Goal: Task Accomplishment & Management: Manage account settings

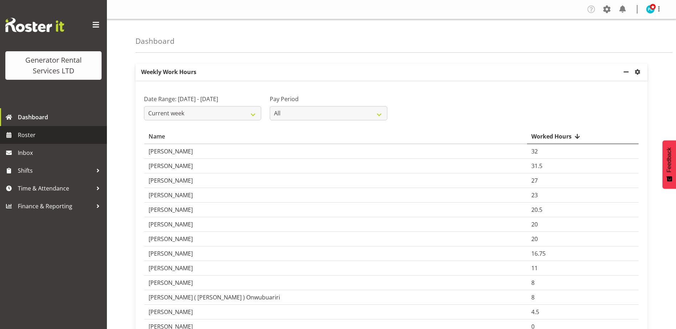
click at [48, 133] on span "Roster" at bounding box center [61, 135] width 86 height 11
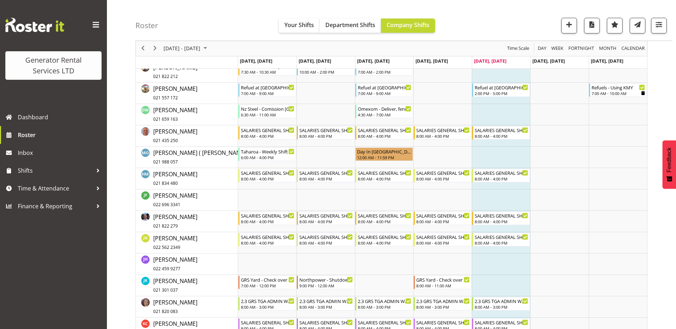
scroll to position [535, 0]
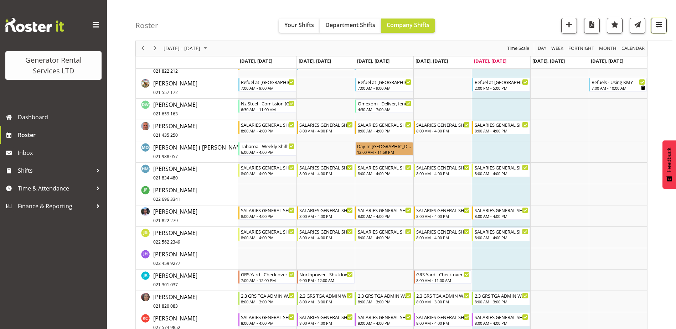
click at [656, 28] on span "button" at bounding box center [659, 24] width 9 height 9
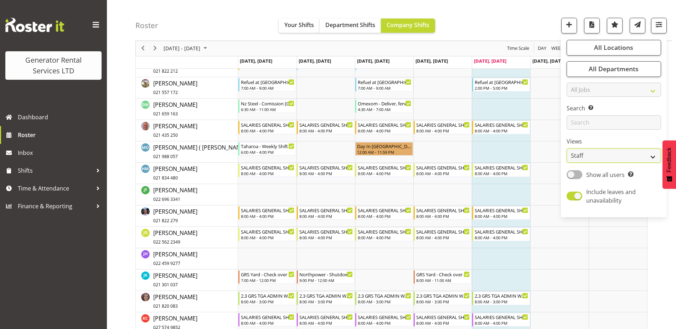
click at [649, 159] on select "Staff Role Shift - Horizontal Shift - Vertical Staff - Location" at bounding box center [614, 156] width 94 height 14
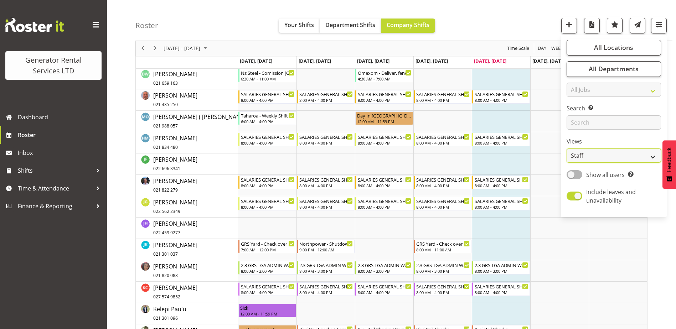
scroll to position [570, 0]
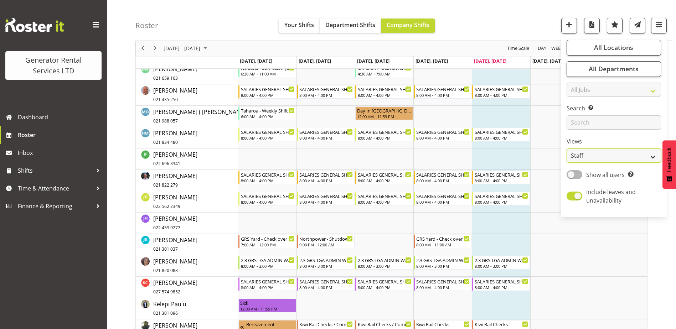
click at [656, 158] on select "Staff Role Shift - Horizontal Shift - Vertical Staff - Location" at bounding box center [614, 156] width 94 height 14
click at [567, 149] on select "Staff Role Shift - Horizontal Shift - Vertical Staff - Location" at bounding box center [614, 156] width 94 height 14
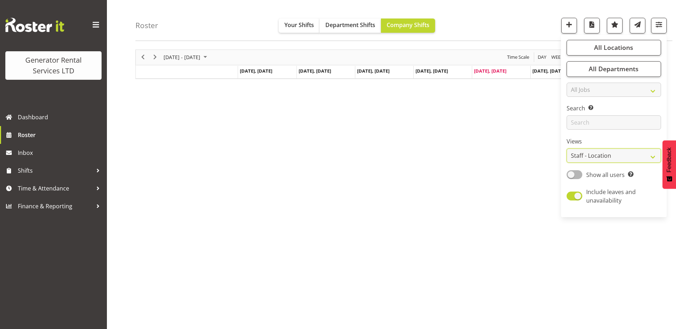
scroll to position [21, 0]
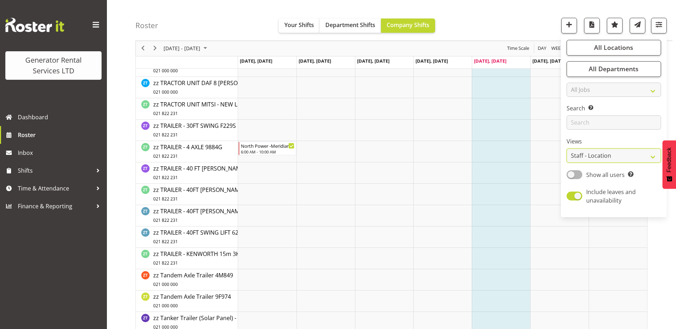
scroll to position [1925, 0]
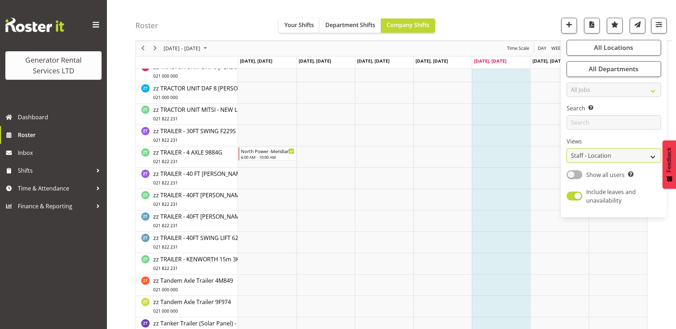
click at [658, 160] on select "Staff Role Shift - Horizontal Shift - Vertical Staff - Location" at bounding box center [614, 156] width 94 height 14
select select "staff"
click at [567, 149] on select "Staff Role Shift - Horizontal Shift - Vertical Staff - Location" at bounding box center [614, 156] width 94 height 14
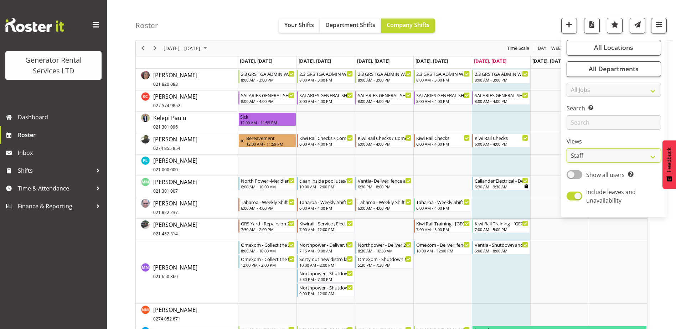
scroll to position [749, 0]
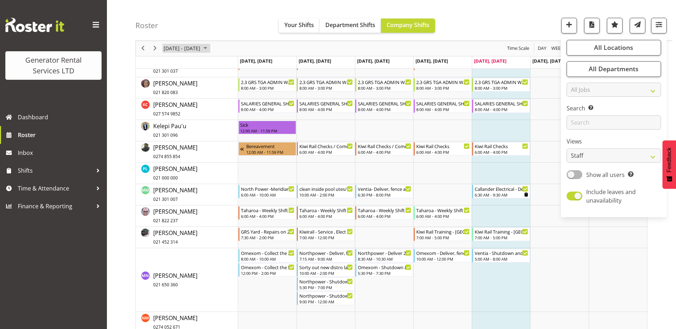
click at [210, 48] on span "August 2025" at bounding box center [205, 48] width 9 height 9
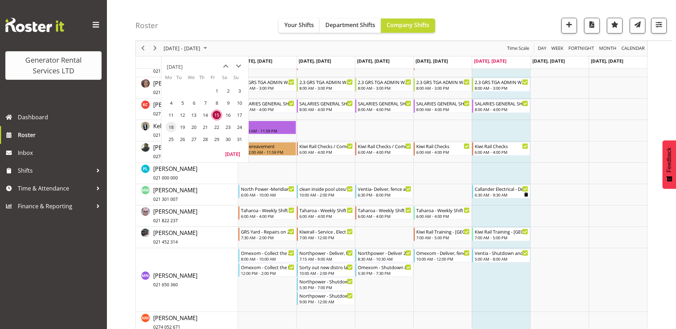
click at [169, 132] on span "18" at bounding box center [171, 127] width 11 height 11
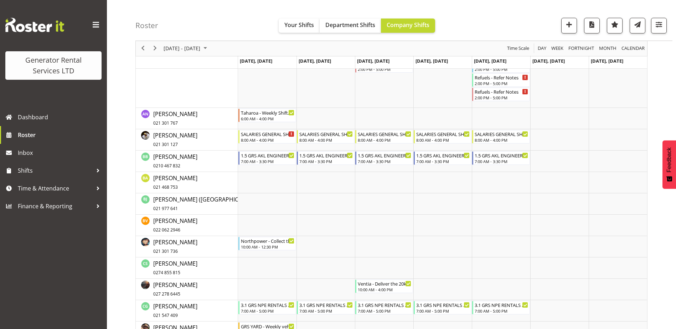
scroll to position [428, 0]
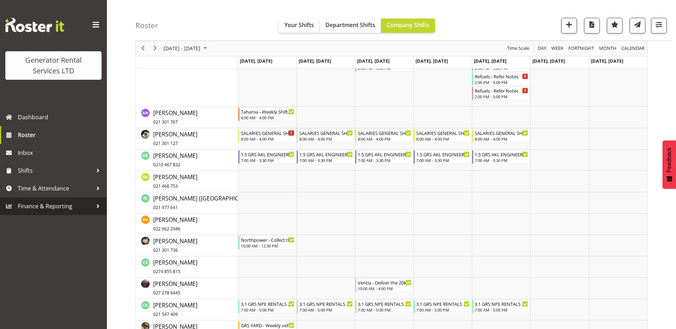
click at [94, 207] on div at bounding box center [98, 206] width 11 height 11
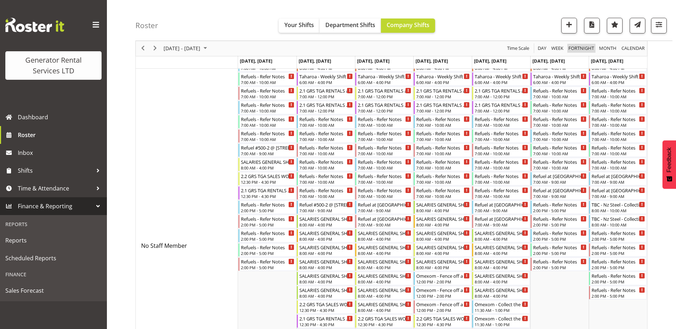
scroll to position [0, 0]
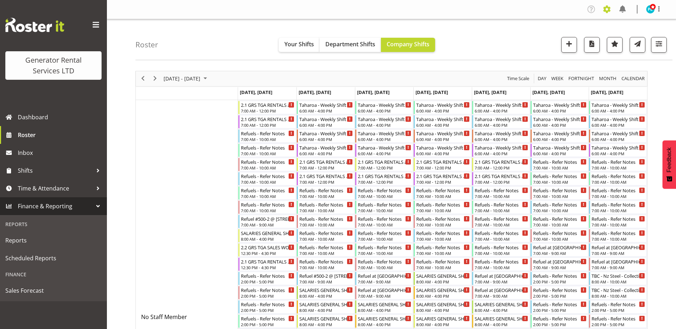
click at [610, 8] on span at bounding box center [606, 9] width 11 height 11
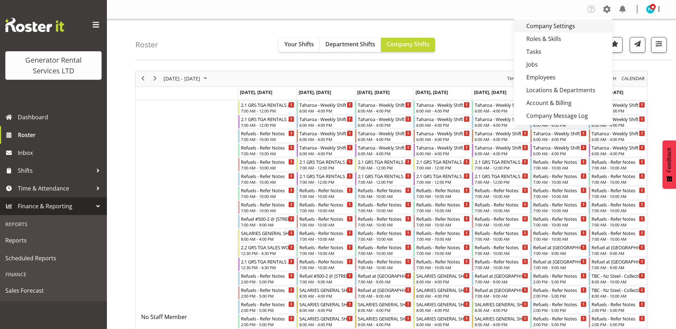
click at [563, 26] on link "Company Settings" at bounding box center [563, 26] width 99 height 13
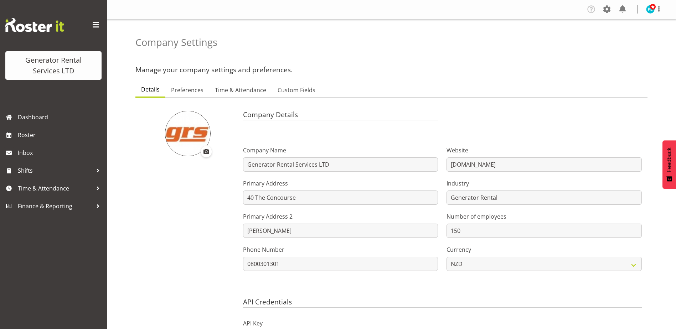
select select "[DATE]"
select select "1_day_before"
click at [188, 86] on span "Preferences" at bounding box center [187, 90] width 32 height 9
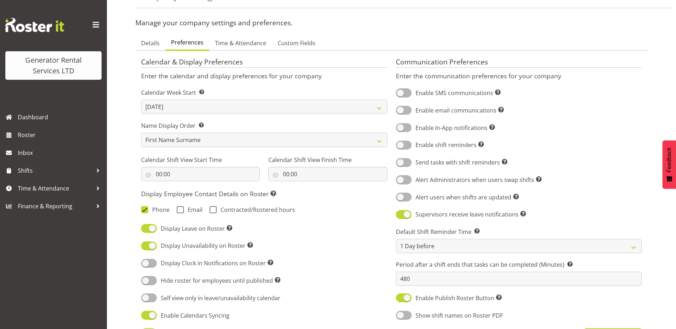
scroll to position [36, 0]
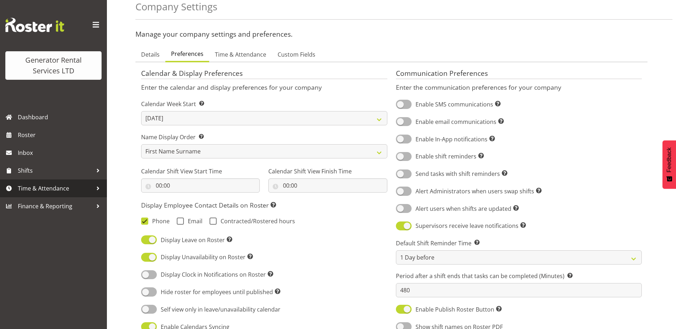
click at [94, 189] on div at bounding box center [98, 188] width 11 height 11
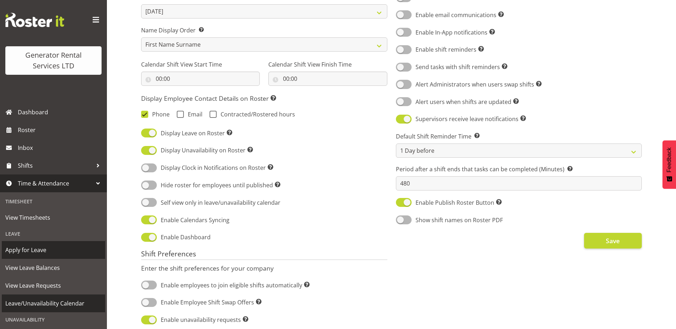
scroll to position [0, 0]
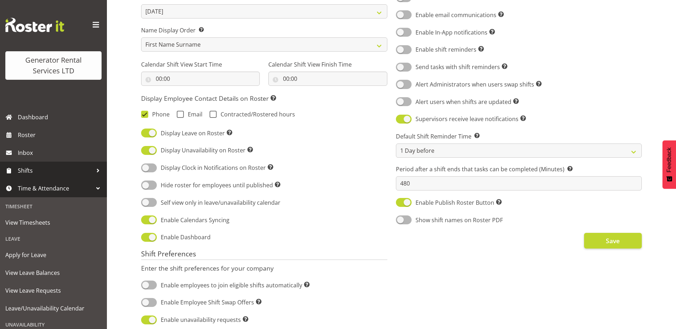
click at [93, 172] on div at bounding box center [98, 170] width 11 height 11
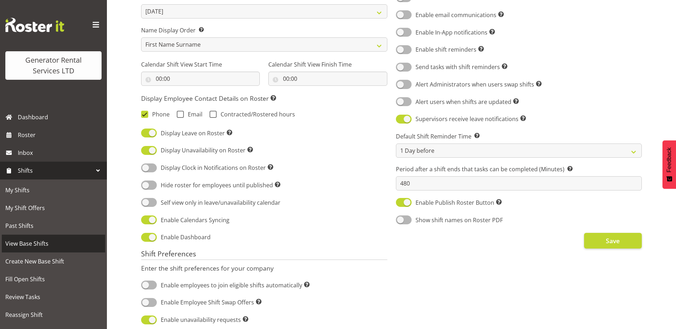
click at [34, 244] on span "View Base Shifts" at bounding box center [53, 243] width 96 height 11
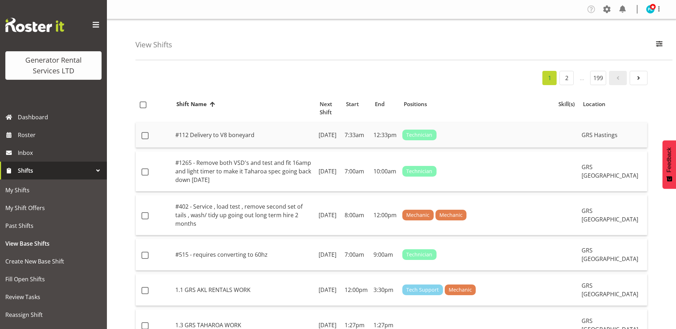
click at [326, 131] on td "Wednesday, 9th Apr 2025" at bounding box center [329, 135] width 26 height 25
click at [271, 167] on td "#1265 - Remove both VSD's and test and fit 16amp and light timer to make it Tah…" at bounding box center [244, 172] width 143 height 40
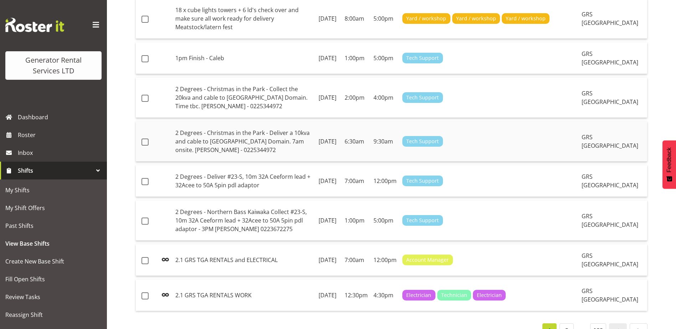
scroll to position [702, 0]
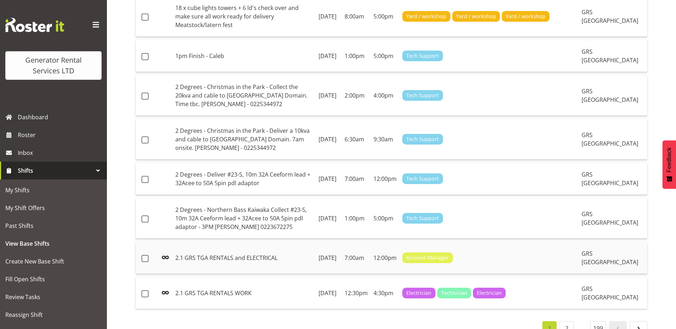
click at [342, 242] on td "Monday, 18th Aug 2025" at bounding box center [329, 258] width 26 height 32
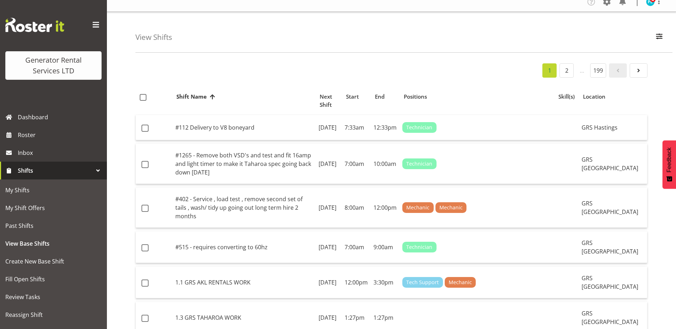
scroll to position [0, 0]
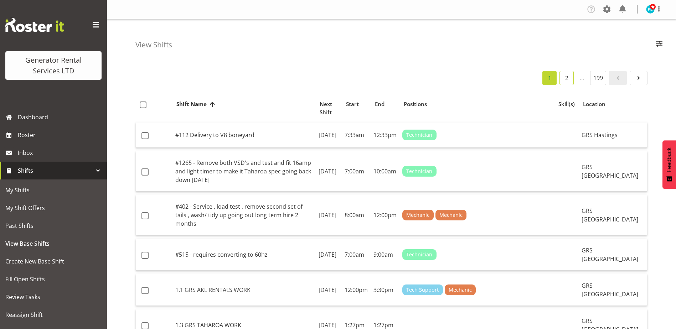
click at [571, 79] on link "2" at bounding box center [567, 78] width 14 height 14
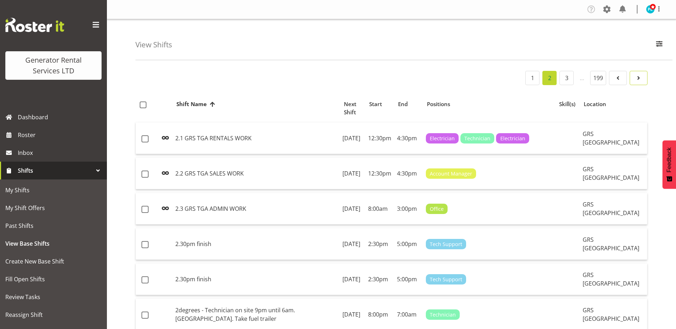
click at [642, 83] on link at bounding box center [639, 78] width 18 height 14
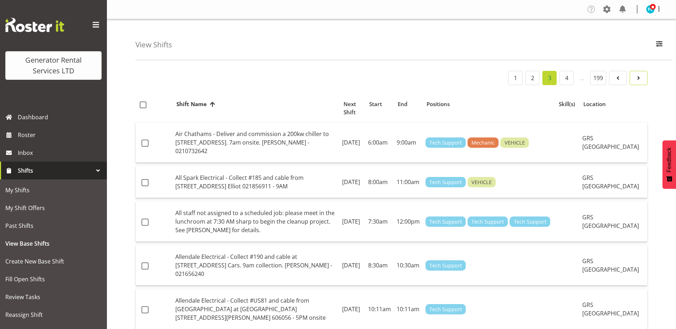
click at [642, 83] on link at bounding box center [639, 78] width 18 height 14
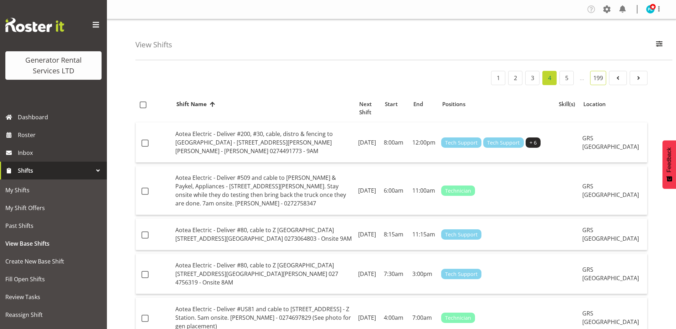
click at [594, 77] on link "199" at bounding box center [598, 78] width 16 height 14
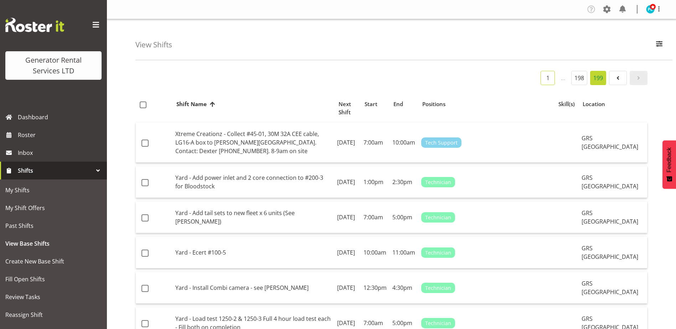
click at [544, 78] on link "1" at bounding box center [548, 78] width 14 height 14
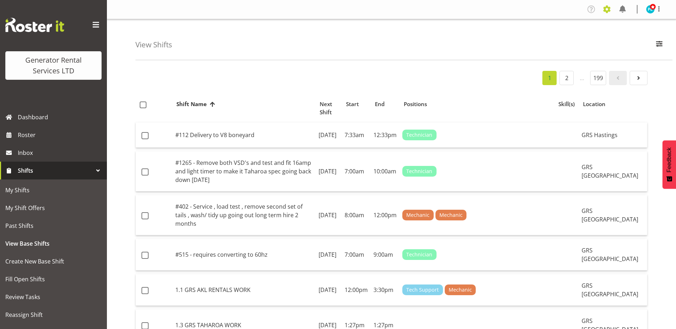
click at [610, 10] on span at bounding box center [606, 9] width 11 height 11
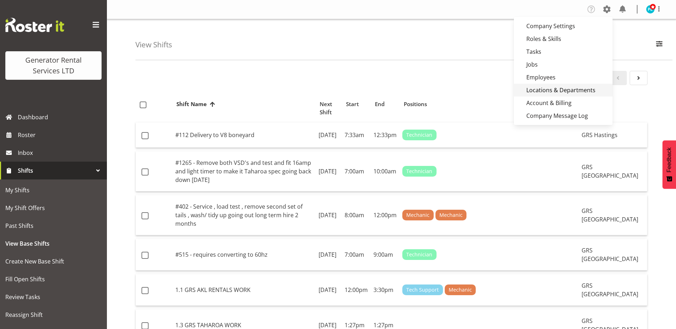
click at [556, 90] on link "Locations & Departments" at bounding box center [563, 90] width 99 height 13
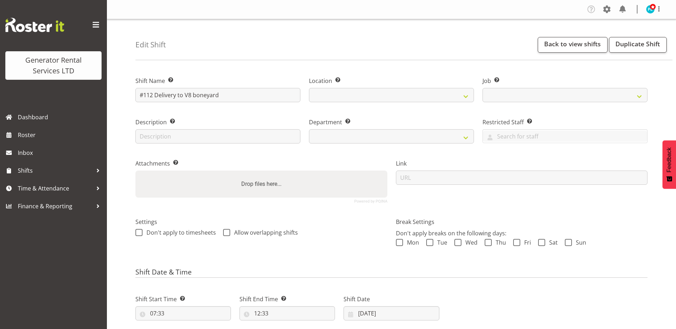
select select
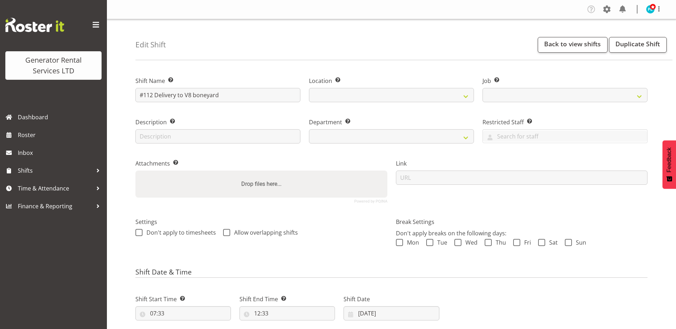
select select
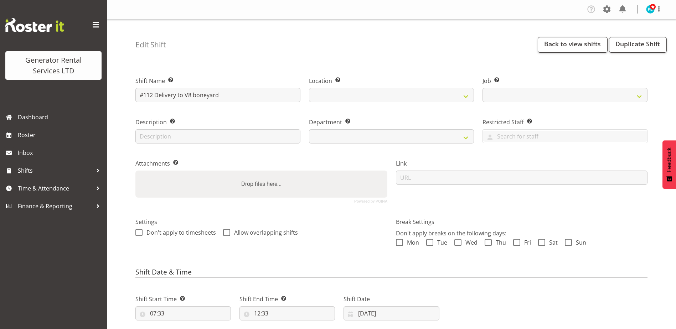
select select "7507"
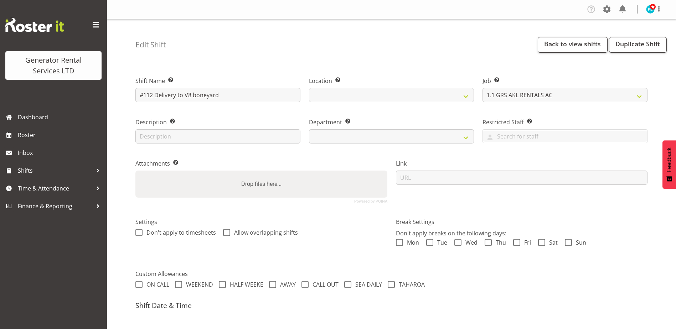
select select
select select "30"
select select "22"
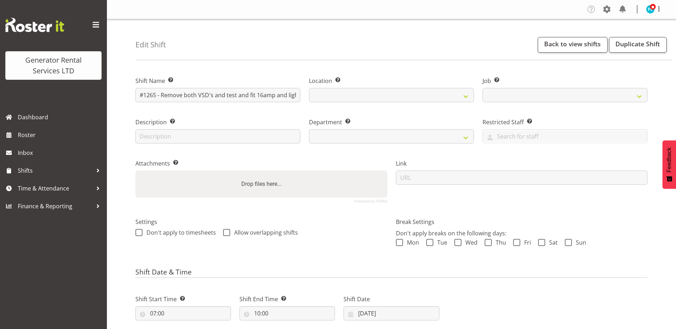
select select
select select "9"
select select
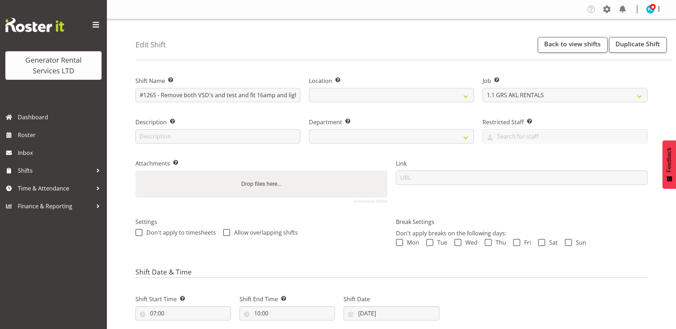
select select
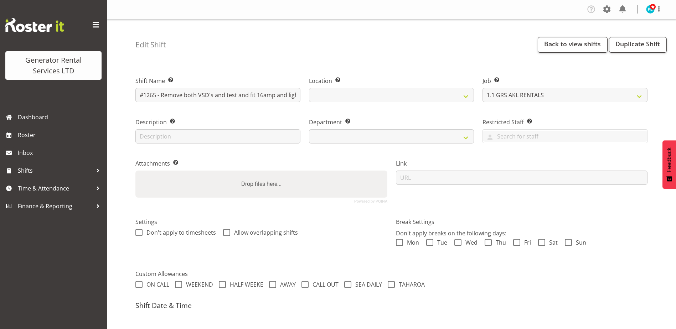
select select
select select "20"
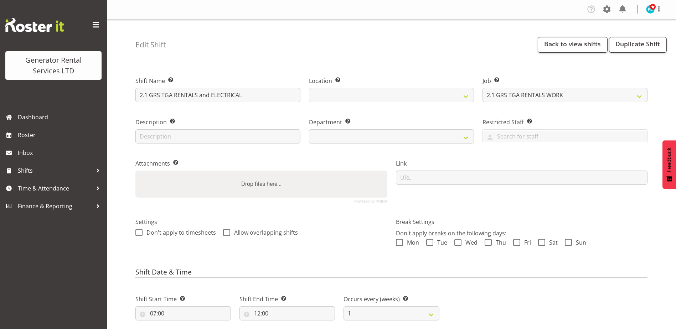
select select "877"
select select
select select "29"
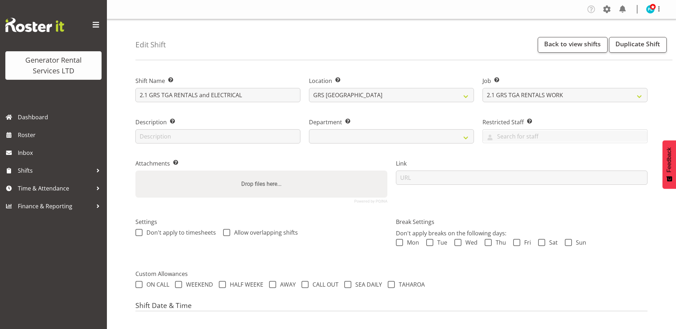
select select "164"
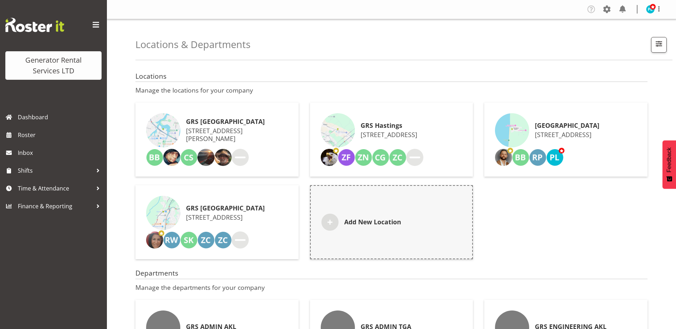
click at [216, 119] on h6 "GRS [GEOGRAPHIC_DATA]" at bounding box center [237, 121] width 102 height 7
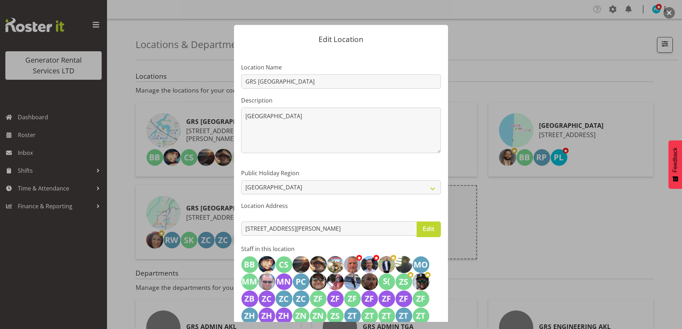
click at [489, 32] on div "Edit Location Location Name GRS Auckland Description Main Auckland Base 18 / 20…" at bounding box center [341, 164] width 342 height 315
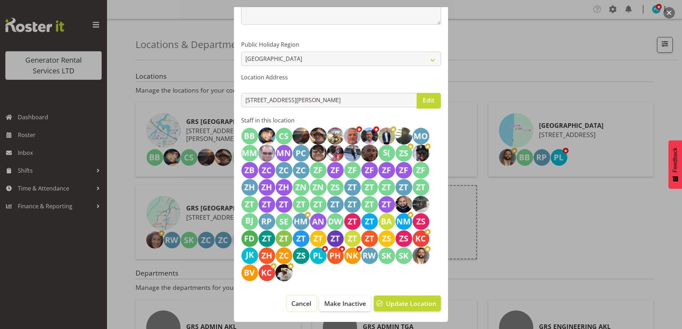
click at [296, 302] on span "Cancel" at bounding box center [301, 303] width 20 height 9
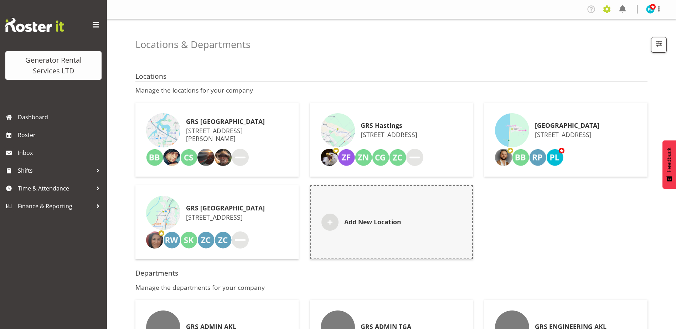
click at [606, 11] on span at bounding box center [606, 9] width 11 height 11
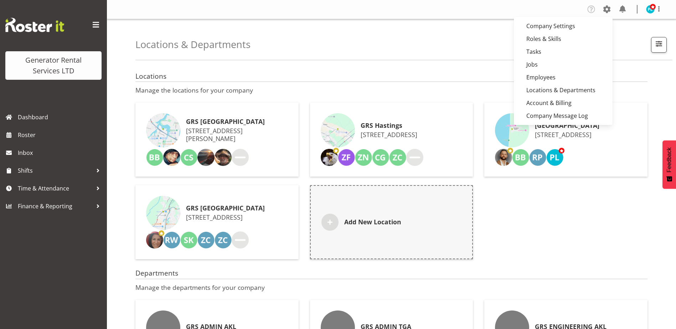
click at [370, 117] on div "GRS Hastings 1217 Omahu Road, Frimley, Hastings 4120, New Zealand" at bounding box center [392, 130] width 142 height 34
select select "6"
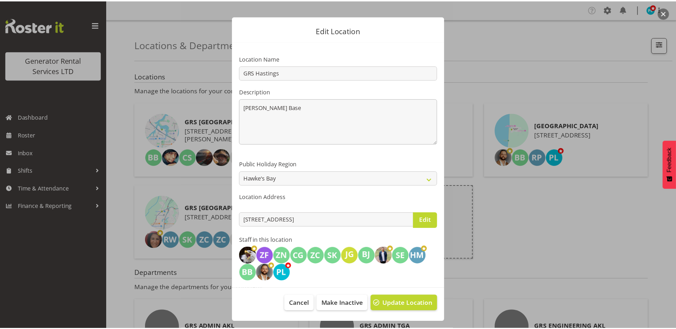
scroll to position [0, 0]
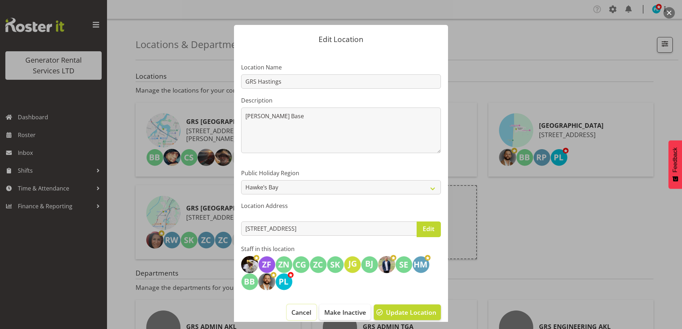
click at [295, 313] on span "Cancel" at bounding box center [301, 312] width 20 height 9
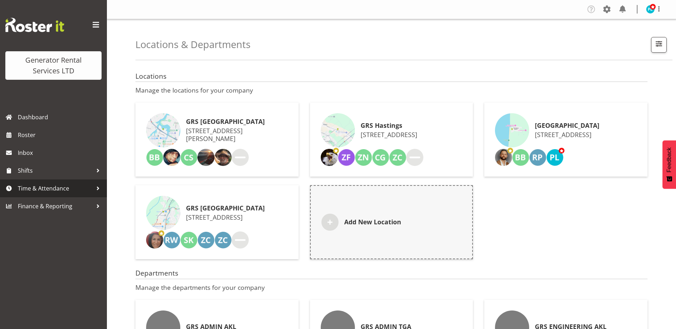
click at [30, 186] on span "Time & Attendance" at bounding box center [55, 188] width 75 height 11
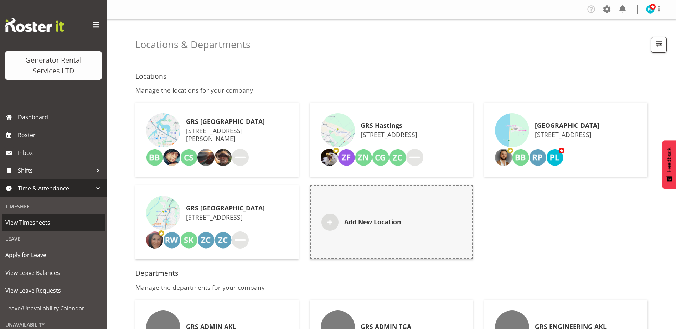
click at [40, 222] on span "View Timesheets" at bounding box center [53, 222] width 96 height 11
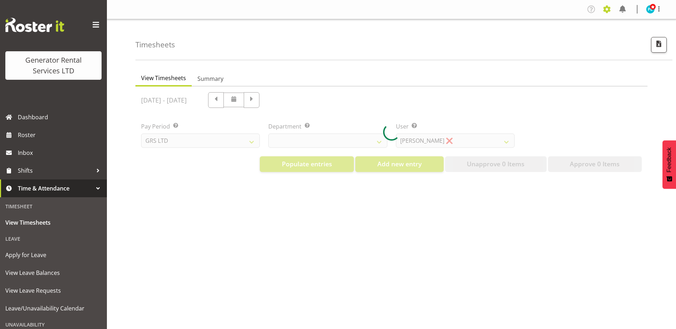
select select "22"
select select "149"
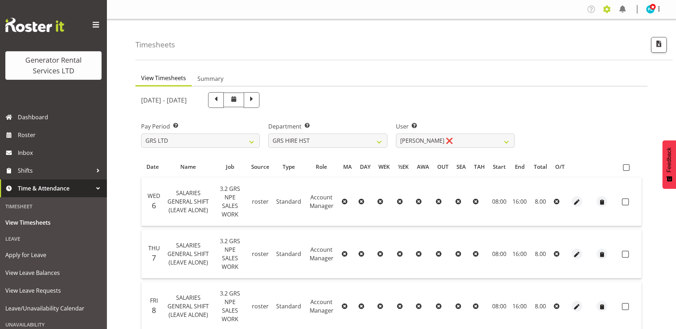
click at [602, 10] on span at bounding box center [606, 9] width 11 height 11
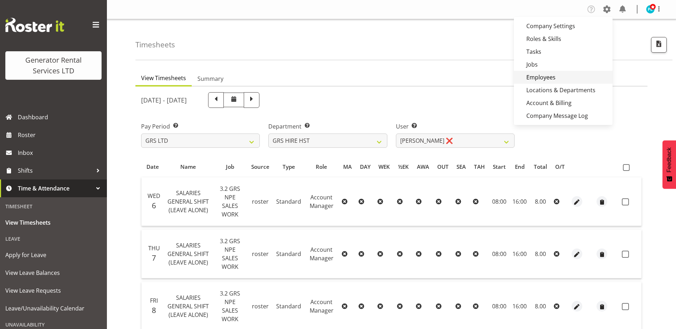
click at [540, 79] on link "Employees" at bounding box center [563, 77] width 99 height 13
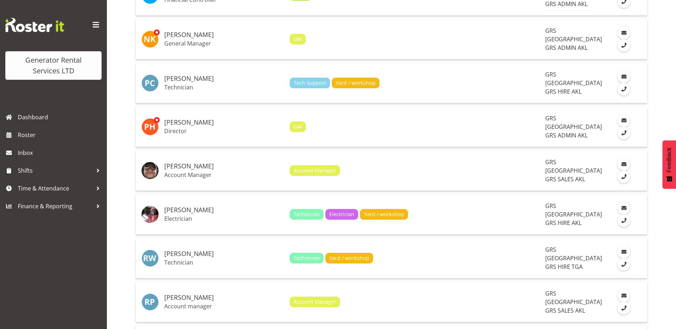
scroll to position [1575, 0]
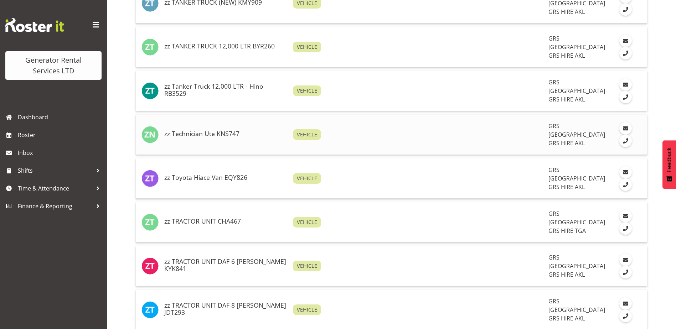
scroll to position [1968, 0]
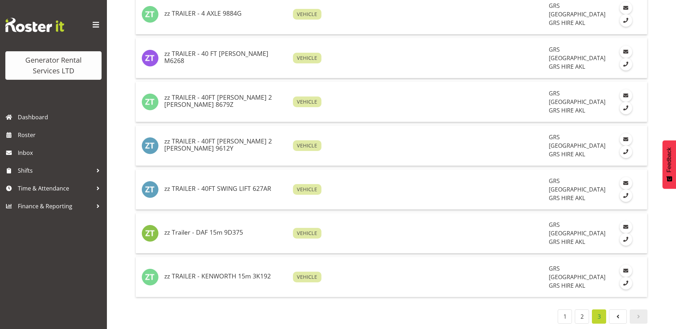
scroll to position [128, 0]
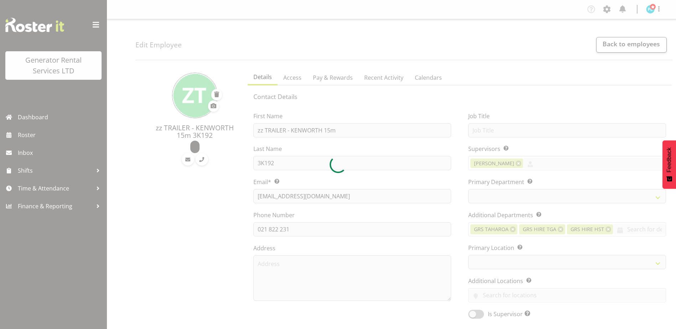
select select
select select "20"
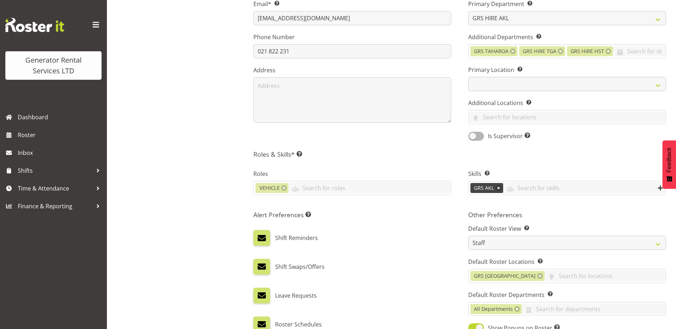
scroll to position [296, 0]
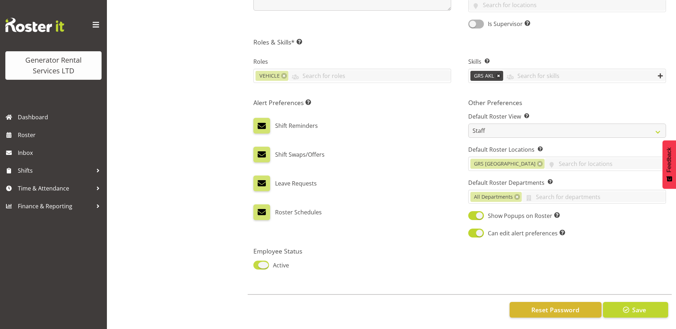
click at [266, 261] on span at bounding box center [261, 265] width 16 height 9
click at [258, 263] on input "Active" at bounding box center [255, 265] width 5 height 5
checkbox input "false"
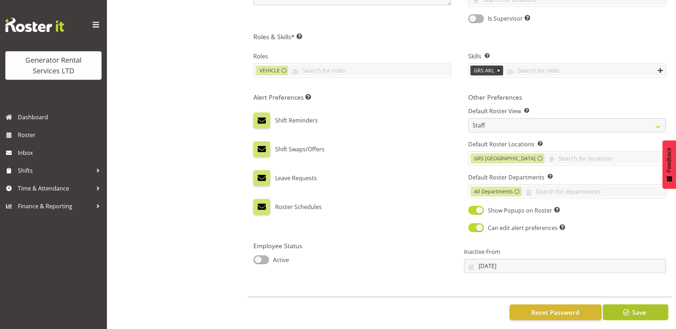
click at [649, 313] on button "Save" at bounding box center [635, 313] width 65 height 16
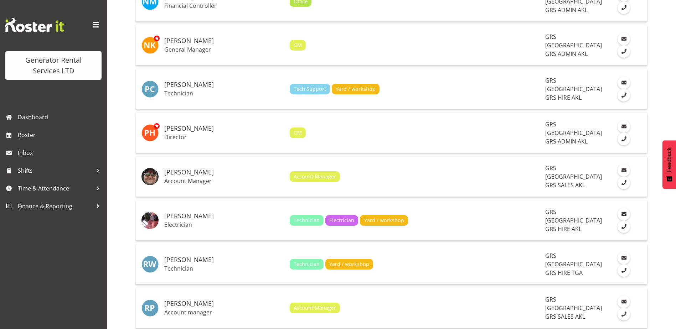
scroll to position [1575, 0]
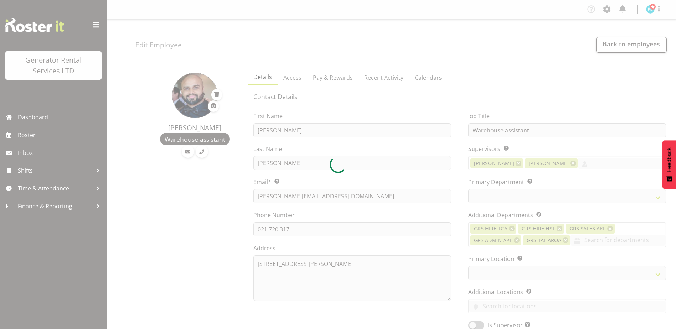
select select "shift"
select select "20"
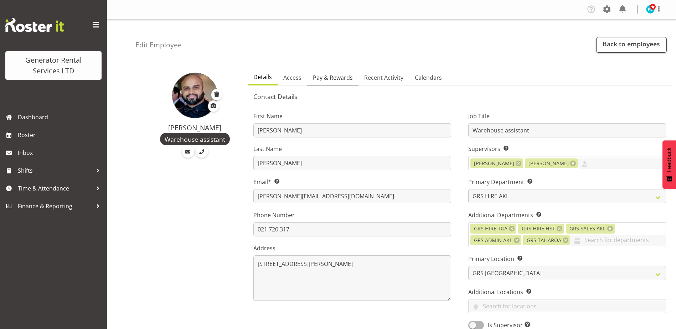
click at [332, 75] on span "Pay & Rewards" at bounding box center [333, 77] width 40 height 9
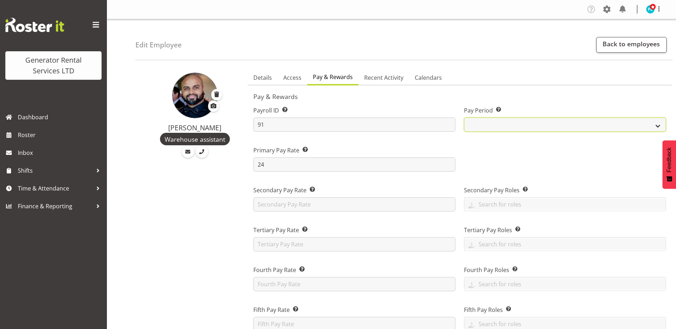
click at [654, 126] on select "GRS LTD GRS VEHICLES" at bounding box center [565, 125] width 202 height 14
click at [464, 118] on select "GRS LTD GRS VEHICLES" at bounding box center [565, 125] width 202 height 14
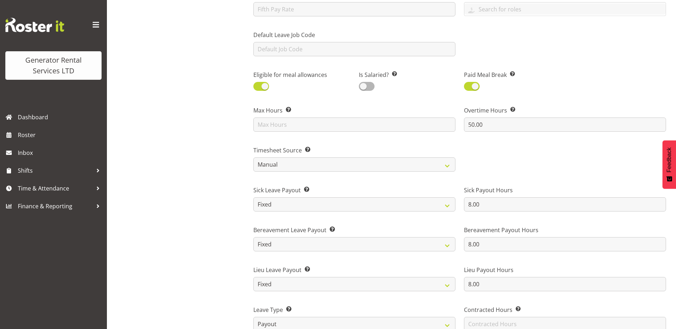
scroll to position [321, 0]
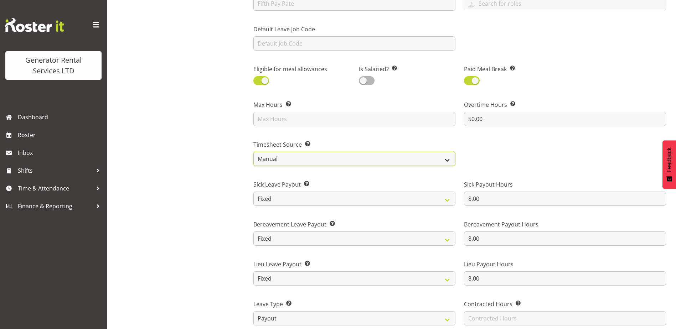
click at [436, 162] on select "Roster Manual GPS GPS (via Roster)" at bounding box center [354, 159] width 202 height 14
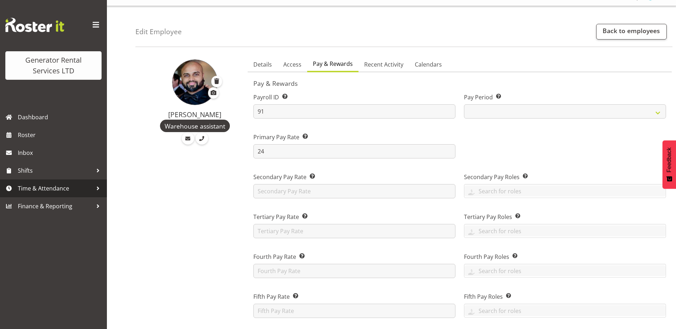
scroll to position [0, 0]
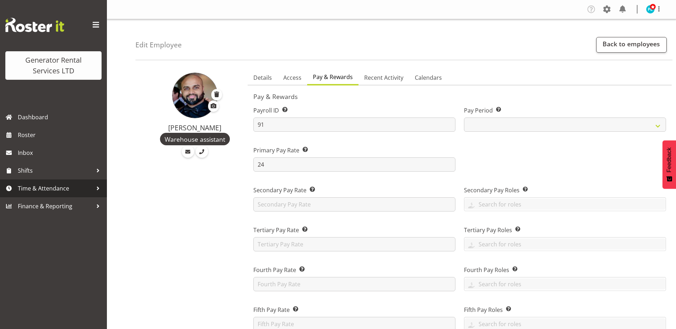
click at [29, 189] on span "Time & Attendance" at bounding box center [55, 188] width 75 height 11
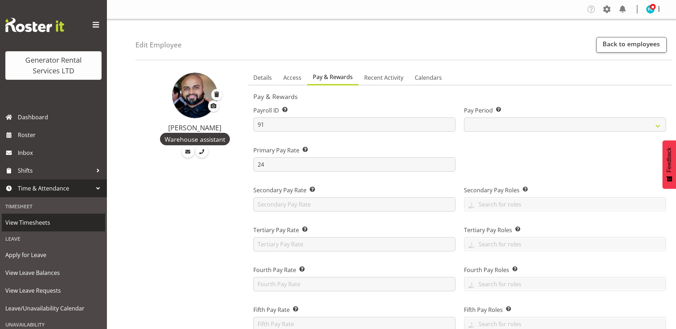
click at [30, 221] on span "View Timesheets" at bounding box center [53, 222] width 96 height 11
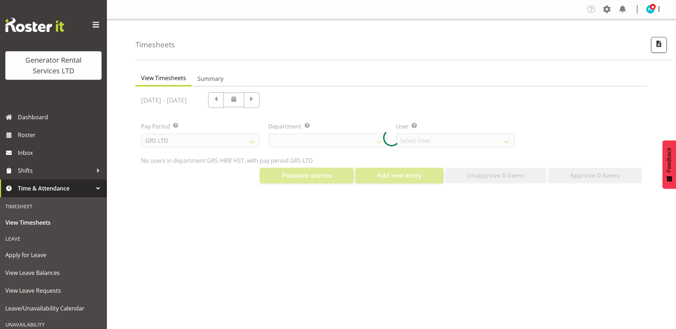
select select "22"
select select "149"
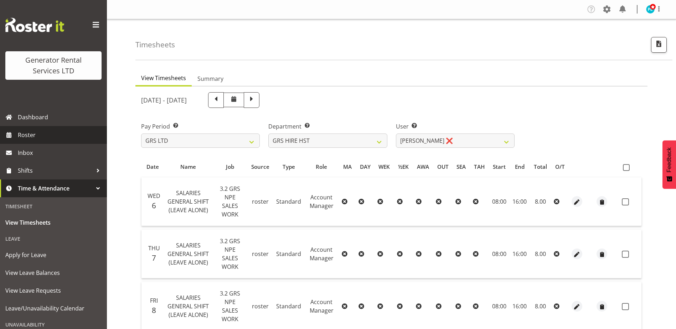
click at [32, 132] on span "Roster" at bounding box center [61, 135] width 86 height 11
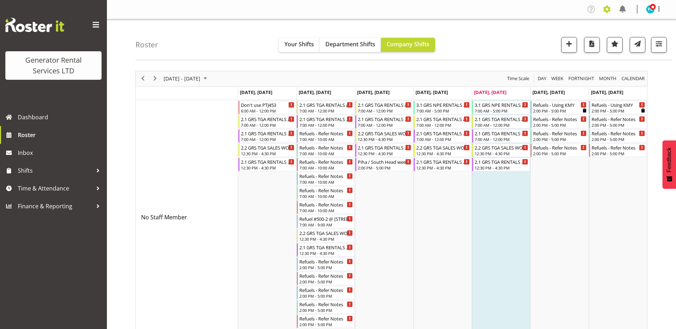
click at [610, 10] on span at bounding box center [606, 9] width 11 height 11
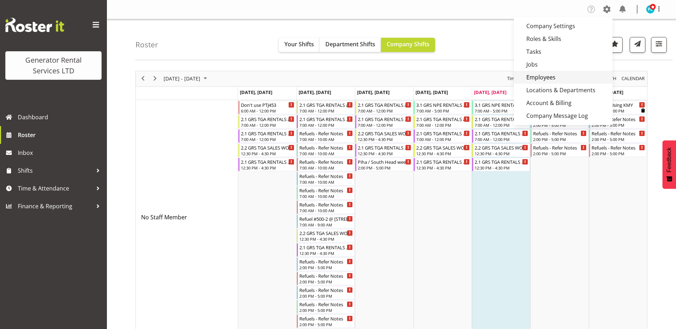
click at [549, 74] on link "Employees" at bounding box center [563, 77] width 99 height 13
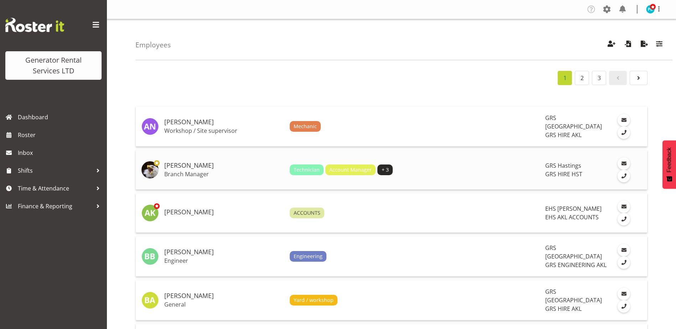
click at [180, 162] on h5 "[PERSON_NAME]" at bounding box center [224, 165] width 120 height 7
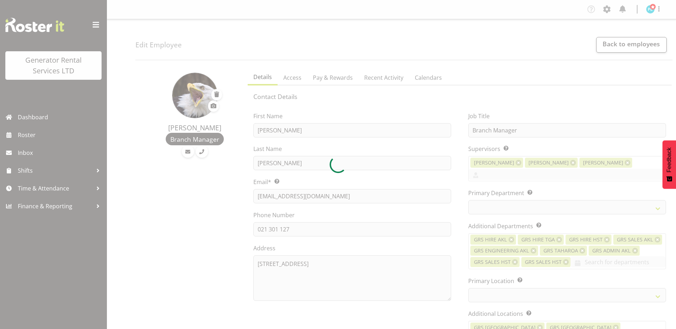
select select "shift"
select select
select select "30"
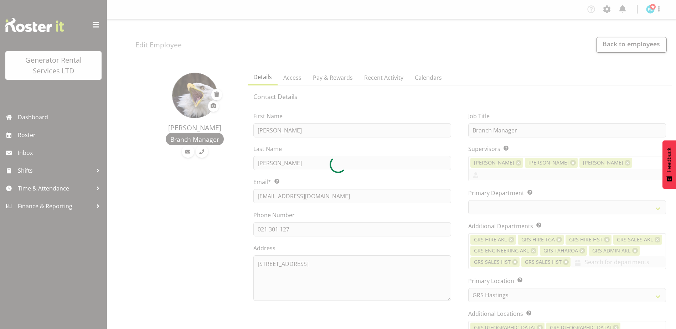
select select "22"
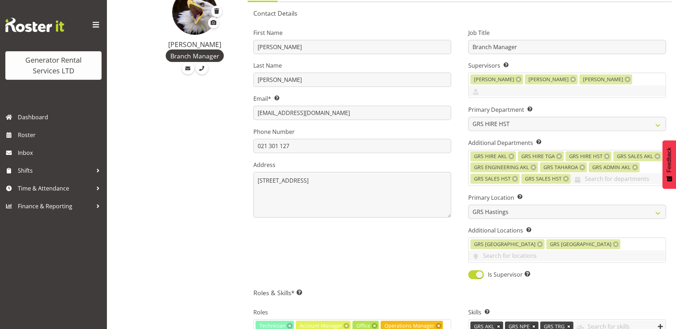
scroll to position [143, 0]
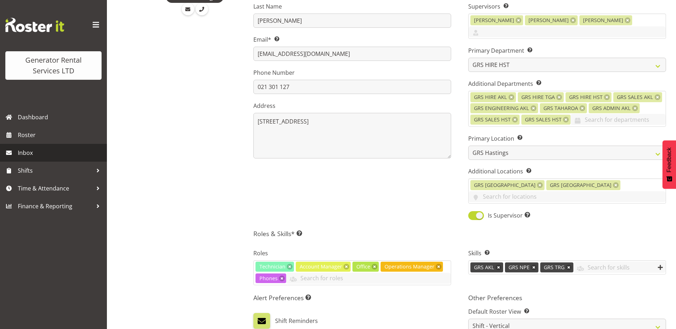
click at [47, 150] on span "Inbox" at bounding box center [61, 153] width 86 height 11
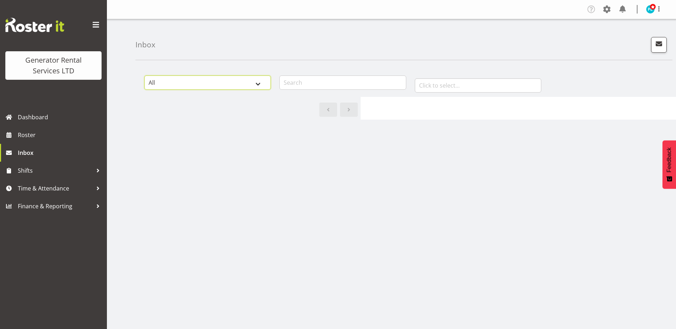
click at [255, 85] on select "All General Shift Offers Shift Swap Offers Leave Requests" at bounding box center [207, 83] width 127 height 14
select select "general"
click at [144, 76] on select "All General Shift Offers Shift Swap Offers Leave Requests" at bounding box center [207, 83] width 127 height 14
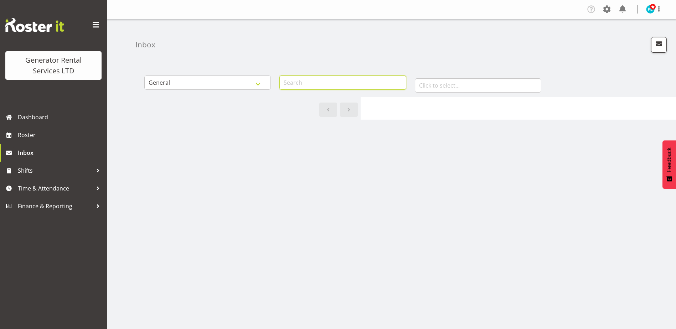
click at [376, 88] on input "text" at bounding box center [342, 83] width 127 height 14
click at [472, 82] on input "text" at bounding box center [478, 85] width 127 height 14
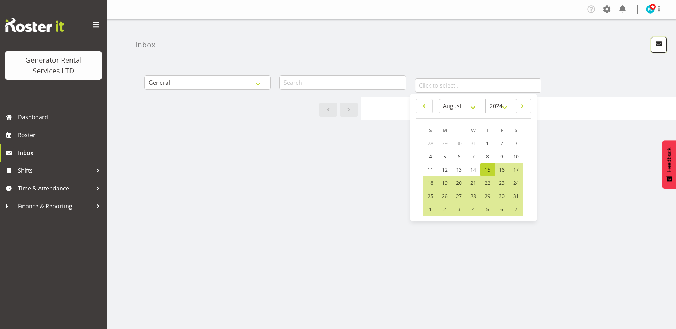
click at [663, 48] on span "button" at bounding box center [659, 43] width 9 height 9
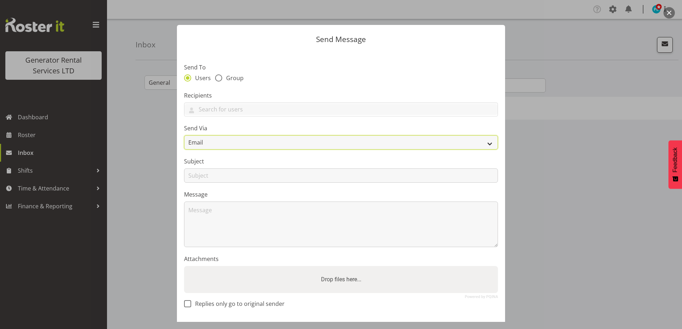
click at [478, 146] on select "Email" at bounding box center [341, 142] width 314 height 14
click at [484, 145] on select "Email" at bounding box center [341, 142] width 314 height 14
click at [216, 76] on span at bounding box center [218, 78] width 7 height 7
click at [216, 76] on input "Group" at bounding box center [217, 78] width 5 height 5
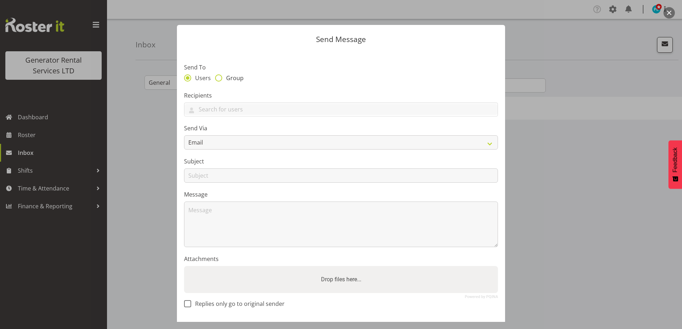
radio input "true"
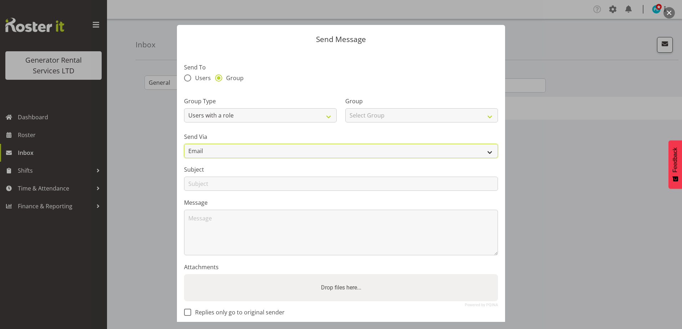
click at [260, 152] on select "Email" at bounding box center [341, 151] width 314 height 14
click at [259, 152] on select "Email" at bounding box center [341, 151] width 314 height 14
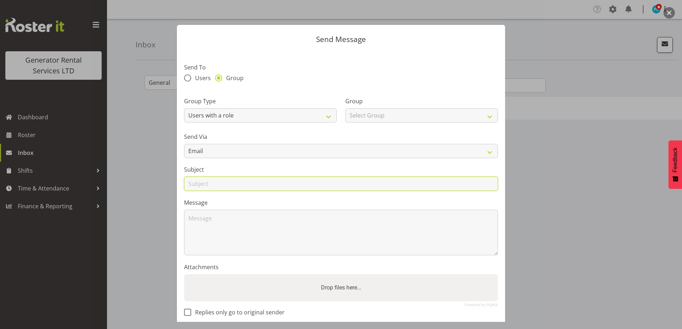
click at [243, 181] on input "text" at bounding box center [341, 184] width 314 height 14
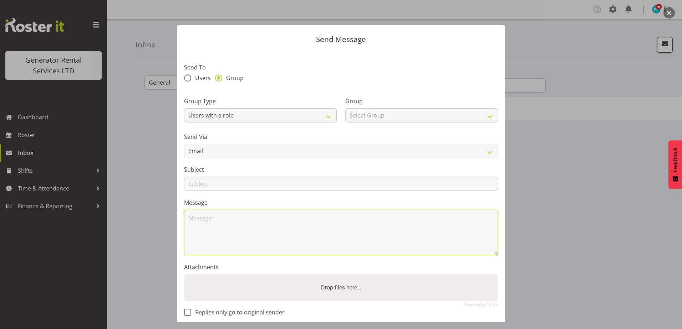
click at [224, 232] on textarea at bounding box center [341, 233] width 314 height 46
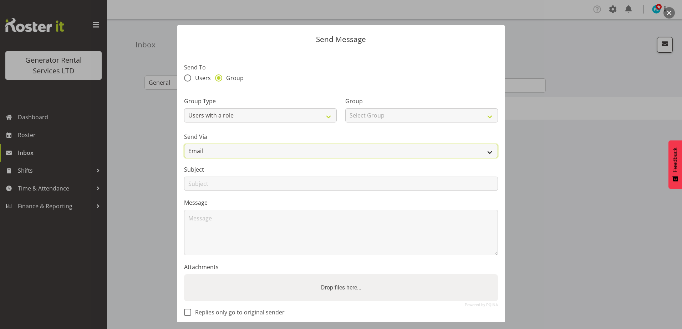
click at [242, 152] on select "Email" at bounding box center [341, 151] width 314 height 14
click at [481, 153] on select "Email" at bounding box center [341, 151] width 314 height 14
click at [482, 153] on select "Email" at bounding box center [341, 151] width 314 height 14
click at [575, 159] on div at bounding box center [341, 164] width 682 height 329
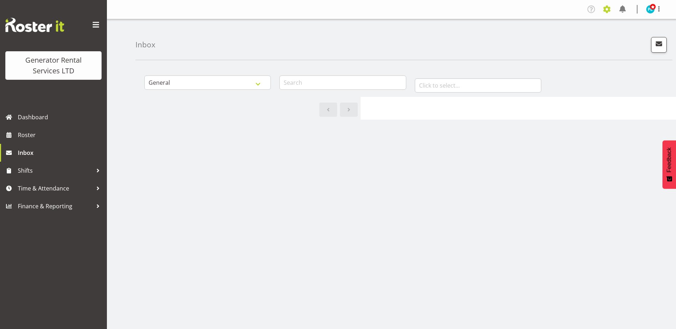
click at [611, 8] on span at bounding box center [606, 9] width 11 height 11
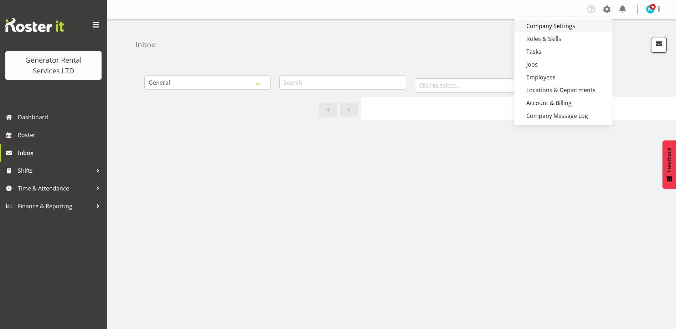
click at [584, 27] on link "Company Settings" at bounding box center [563, 26] width 99 height 13
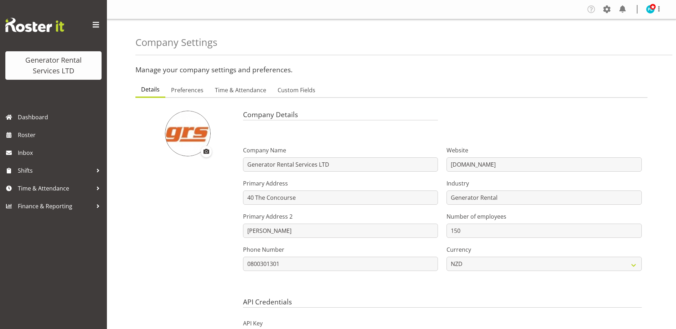
select select "monday"
select select "1_day_before"
click at [204, 92] on link "Preferences" at bounding box center [187, 90] width 44 height 15
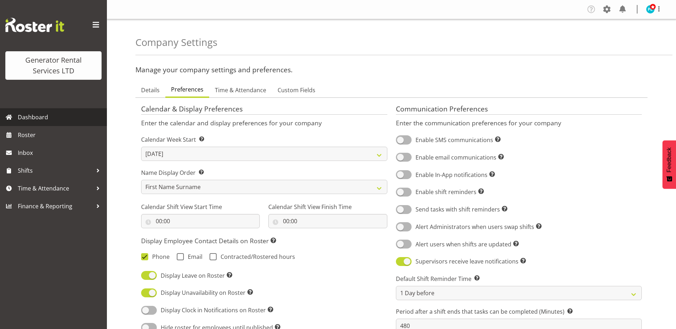
click at [27, 118] on span "Dashboard" at bounding box center [61, 117] width 86 height 11
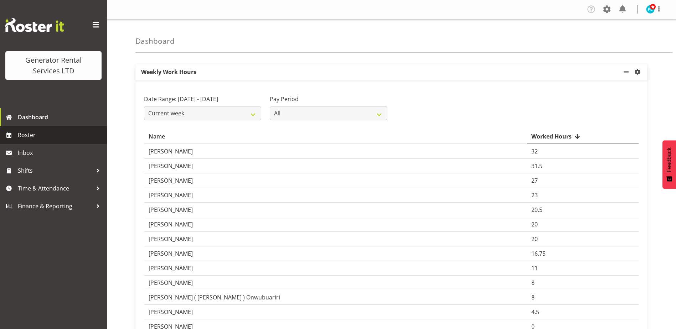
click at [20, 130] on span "Roster" at bounding box center [61, 135] width 86 height 11
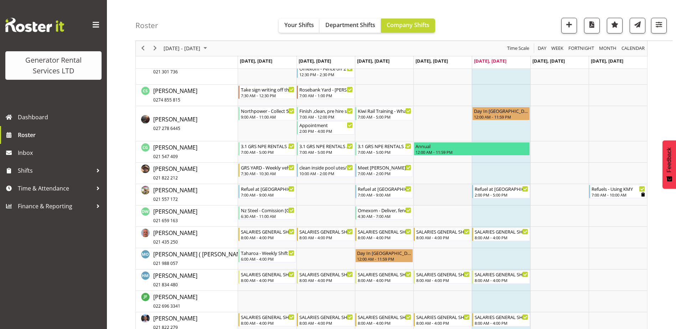
scroll to position [463, 0]
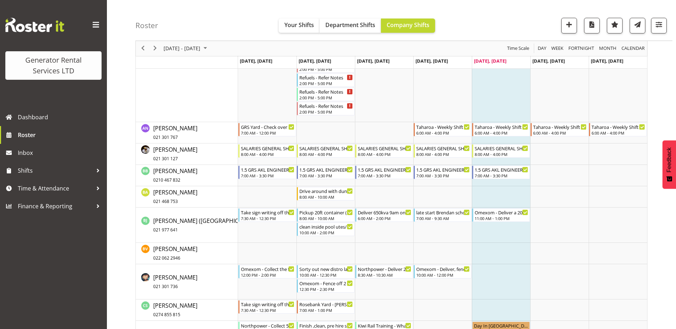
scroll to position [214, 0]
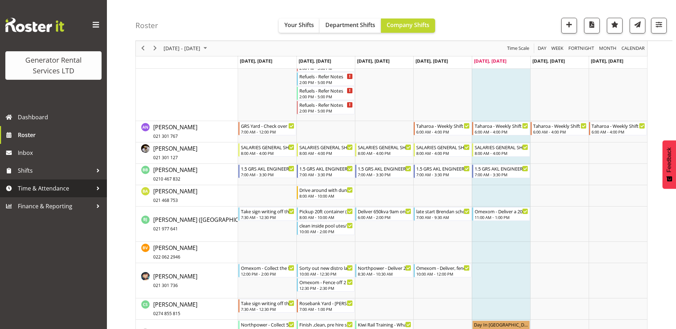
click at [61, 186] on span "Time & Attendance" at bounding box center [55, 188] width 75 height 11
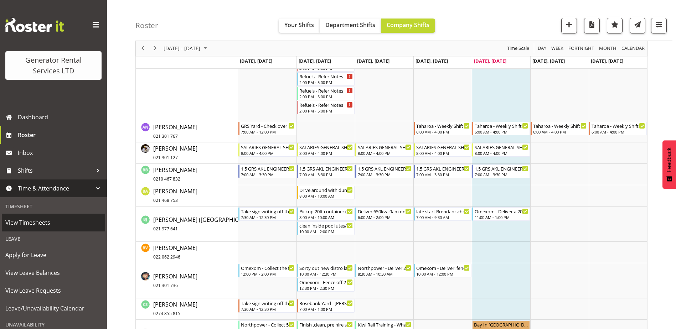
click at [46, 226] on span "View Timesheets" at bounding box center [53, 222] width 96 height 11
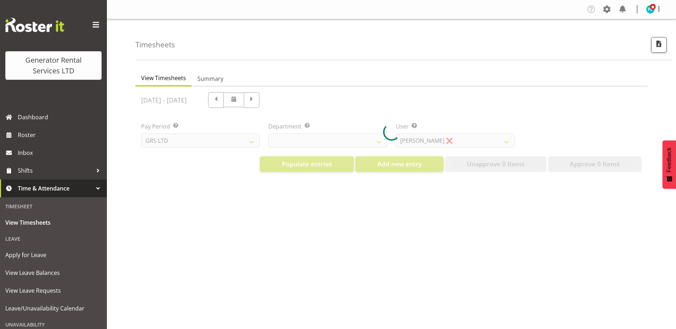
select select "22"
select select "149"
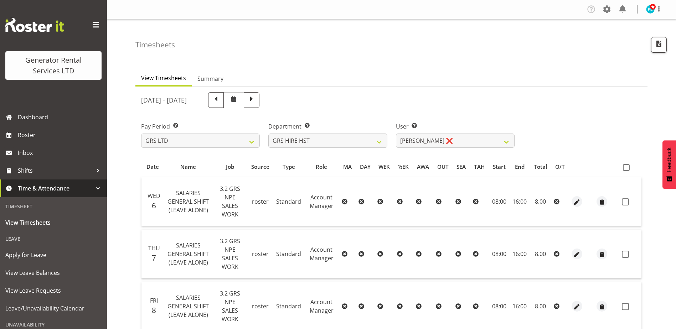
scroll to position [36, 0]
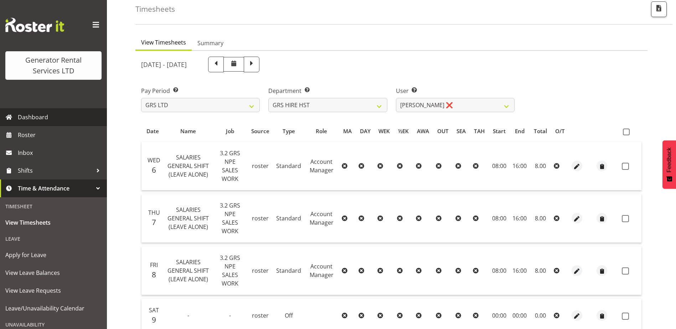
click at [28, 122] on span "Dashboard" at bounding box center [61, 117] width 86 height 11
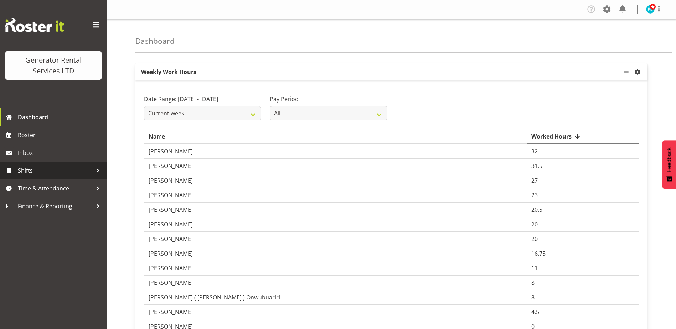
click at [17, 175] on link "Shifts" at bounding box center [53, 171] width 107 height 18
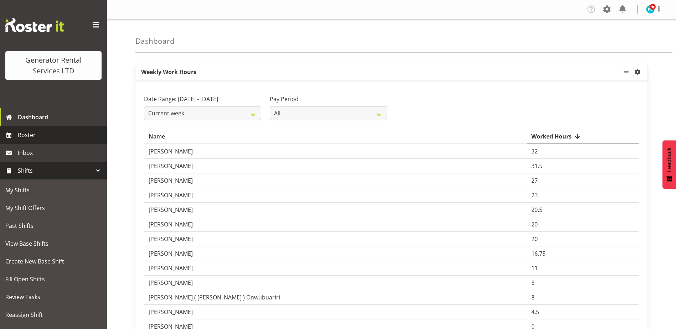
click at [17, 139] on link "Roster" at bounding box center [53, 135] width 107 height 18
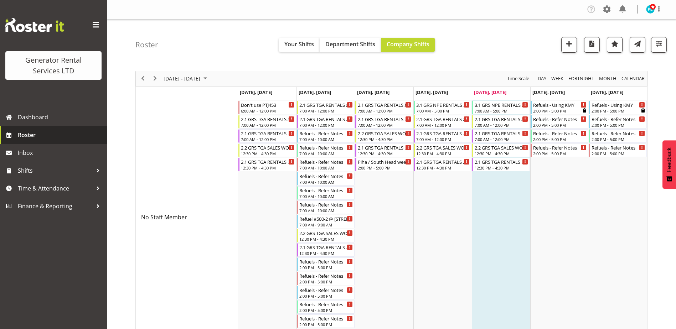
click at [25, 134] on span "Roster" at bounding box center [61, 135] width 86 height 11
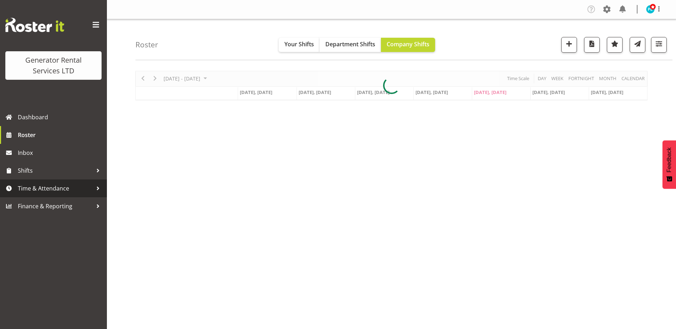
click at [28, 186] on span "Time & Attendance" at bounding box center [55, 188] width 75 height 11
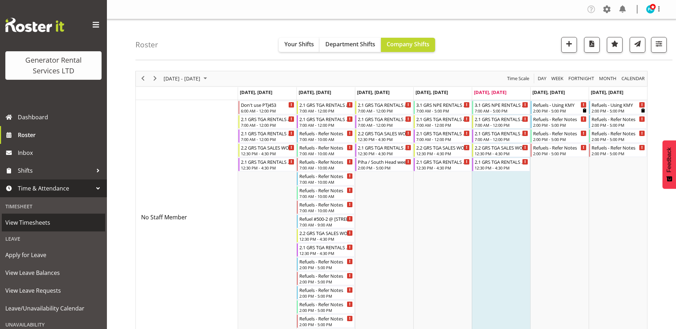
click at [9, 224] on span "View Timesheets" at bounding box center [53, 222] width 96 height 11
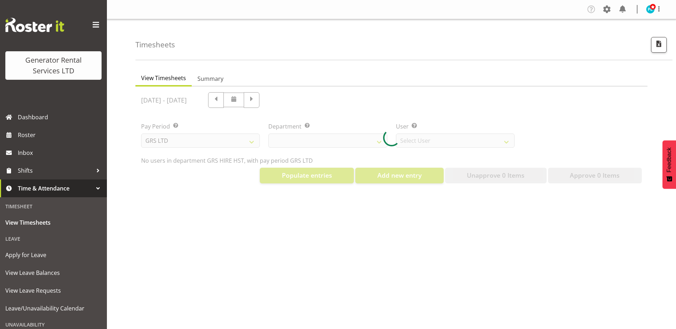
select select "22"
select select "149"
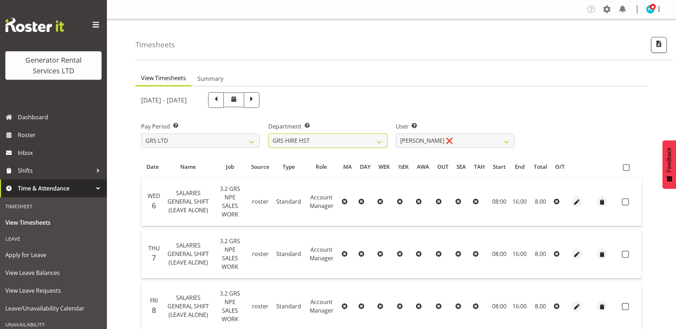
click at [382, 141] on select "GRS ADMIN AKL GRS ADMIN TGA GRS ENGINEERING AKL GRS HIRE AKL GRS HIRE HST GRS H…" at bounding box center [327, 141] width 119 height 14
select select "20"
click at [268, 134] on select "GRS ADMIN AKL GRS ADMIN TGA GRS ENGINEERING AKL GRS HIRE AKL GRS HIRE HST GRS H…" at bounding box center [327, 141] width 119 height 14
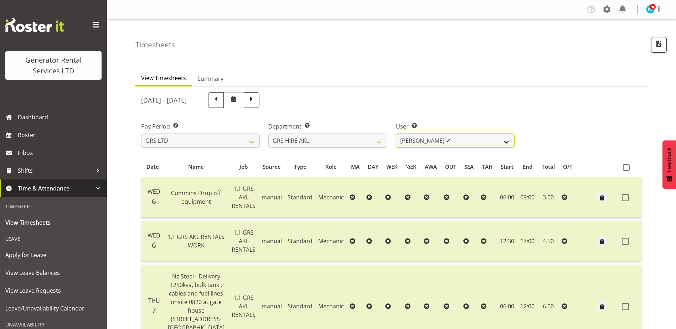
click at [509, 144] on select "[PERSON_NAME] ✔ [PERSON_NAME] ✔ [PERSON_NAME] ([GEOGRAPHIC_DATA]) [PERSON_NAME]…" at bounding box center [455, 141] width 119 height 14
click at [603, 112] on div "Pay Period Select which pay period you would like to view. GRS LTD GRS VEHICLES…" at bounding box center [391, 132] width 509 height 40
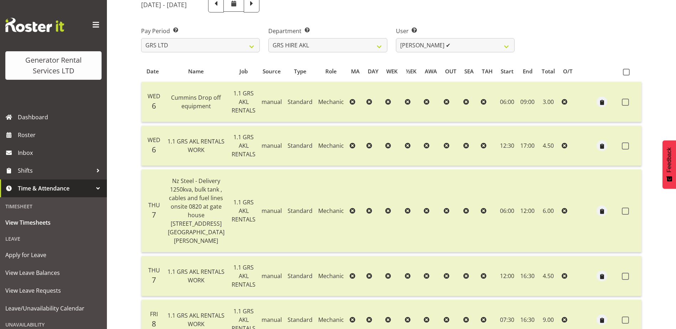
scroll to position [23, 0]
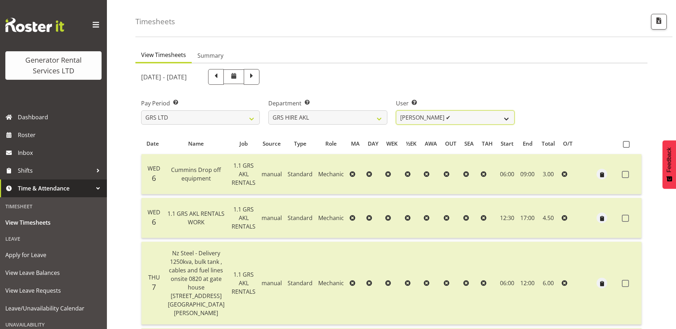
click at [493, 124] on select "[PERSON_NAME] ✔ [PERSON_NAME] ✔ [PERSON_NAME] ([GEOGRAPHIC_DATA]) [PERSON_NAME]…" at bounding box center [455, 118] width 119 height 14
click at [396, 111] on select "[PERSON_NAME] ✔ [PERSON_NAME] ✔ [PERSON_NAME] ([GEOGRAPHIC_DATA]) [PERSON_NAME]…" at bounding box center [455, 118] width 119 height 14
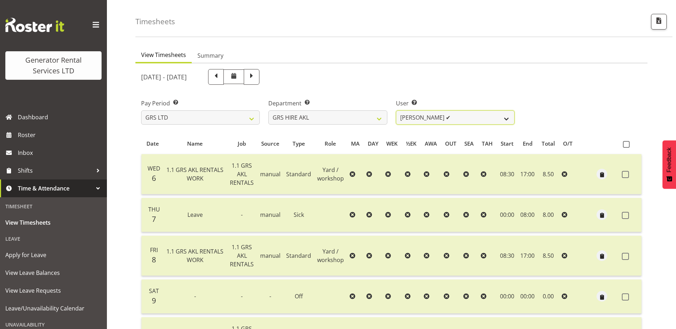
click at [506, 118] on select "[PERSON_NAME] ✔ [PERSON_NAME] ✔ [PERSON_NAME] ([GEOGRAPHIC_DATA]) [PERSON_NAME]…" at bounding box center [455, 118] width 119 height 14
click at [396, 111] on select "[PERSON_NAME] ✔ [PERSON_NAME] ✔ [PERSON_NAME] ([GEOGRAPHIC_DATA]) [PERSON_NAME]…" at bounding box center [455, 118] width 119 height 14
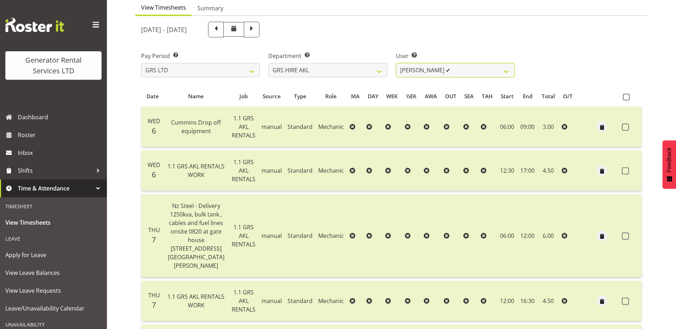
scroll to position [59, 0]
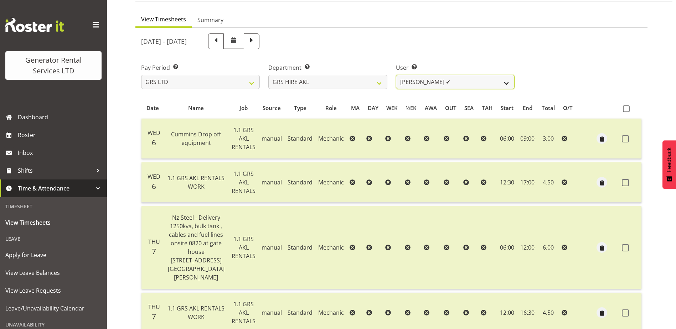
click at [507, 86] on select "[PERSON_NAME] ✔ [PERSON_NAME] ✔ [PERSON_NAME] ([GEOGRAPHIC_DATA]) [PERSON_NAME]…" at bounding box center [455, 82] width 119 height 14
click at [396, 75] on select "[PERSON_NAME] ✔ [PERSON_NAME] ✔ [PERSON_NAME] ([GEOGRAPHIC_DATA]) [PERSON_NAME]…" at bounding box center [455, 82] width 119 height 14
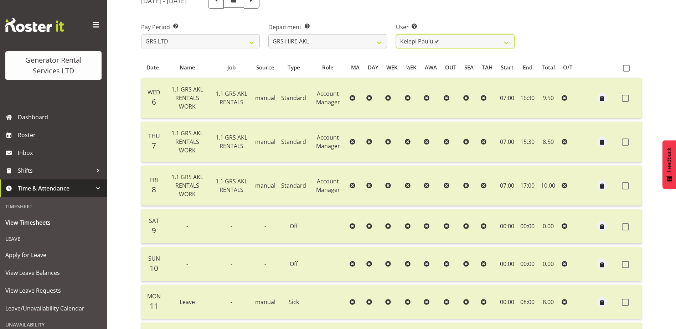
scroll to position [83, 0]
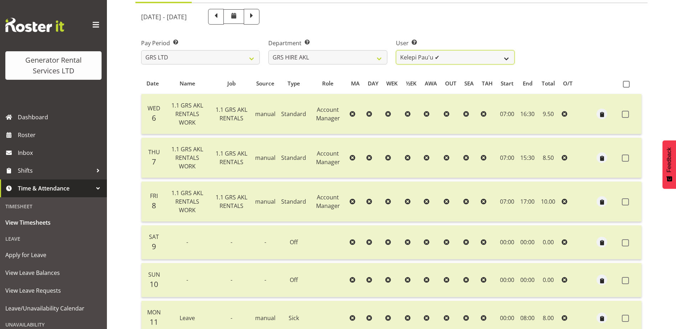
click at [508, 61] on select "[PERSON_NAME] ✔ [PERSON_NAME] ✔ [PERSON_NAME] ([GEOGRAPHIC_DATA]) [PERSON_NAME]…" at bounding box center [455, 57] width 119 height 14
click at [396, 50] on select "[PERSON_NAME] ✔ [PERSON_NAME] ✔ [PERSON_NAME] ([GEOGRAPHIC_DATA]) [PERSON_NAME]…" at bounding box center [455, 57] width 119 height 14
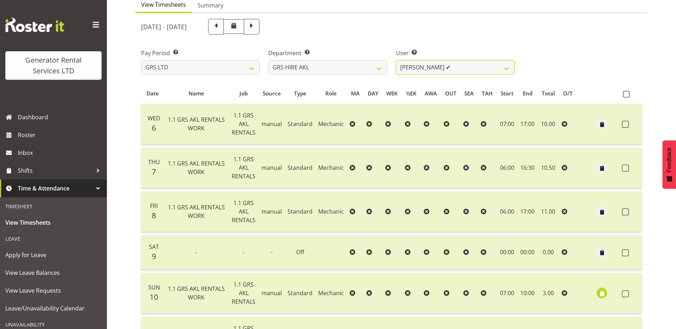
scroll to position [12, 0]
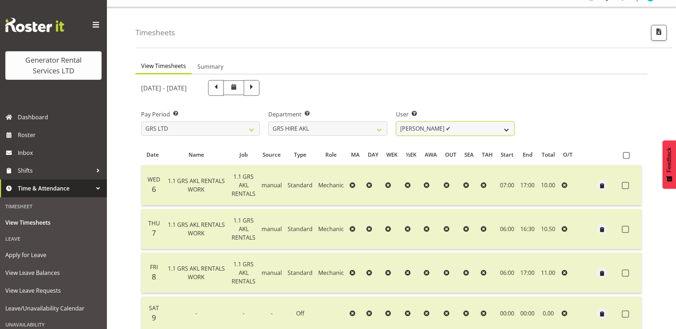
click at [508, 130] on select "[PERSON_NAME] ✔ [PERSON_NAME] ✔ [PERSON_NAME] ([GEOGRAPHIC_DATA]) [PERSON_NAME]…" at bounding box center [455, 129] width 119 height 14
click at [396, 122] on select "[PERSON_NAME] ✔ [PERSON_NAME] ✔ [PERSON_NAME] ([GEOGRAPHIC_DATA]) [PERSON_NAME]…" at bounding box center [455, 129] width 119 height 14
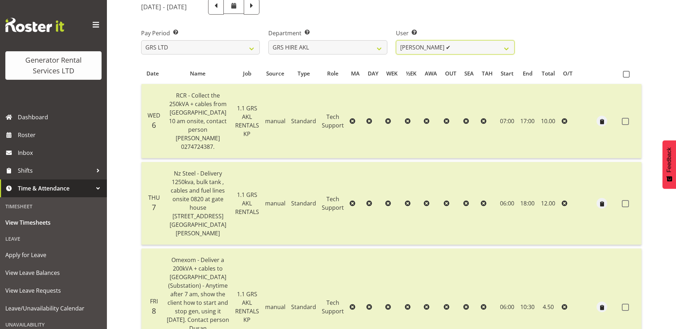
scroll to position [83, 0]
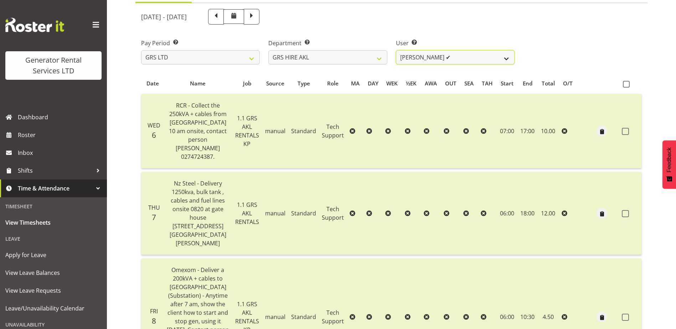
click at [507, 60] on select "[PERSON_NAME] ✔ [PERSON_NAME] ✔ [PERSON_NAME] ([GEOGRAPHIC_DATA]) [PERSON_NAME]…" at bounding box center [455, 57] width 119 height 14
select select "174"
click at [396, 50] on select "[PERSON_NAME] ✔ [PERSON_NAME] ✔ [PERSON_NAME] ([GEOGRAPHIC_DATA]) [PERSON_NAME]…" at bounding box center [455, 57] width 119 height 14
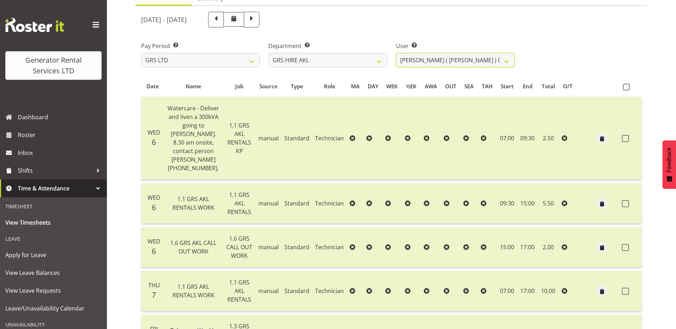
scroll to position [0, 0]
